Goal: Find specific page/section: Find specific page/section

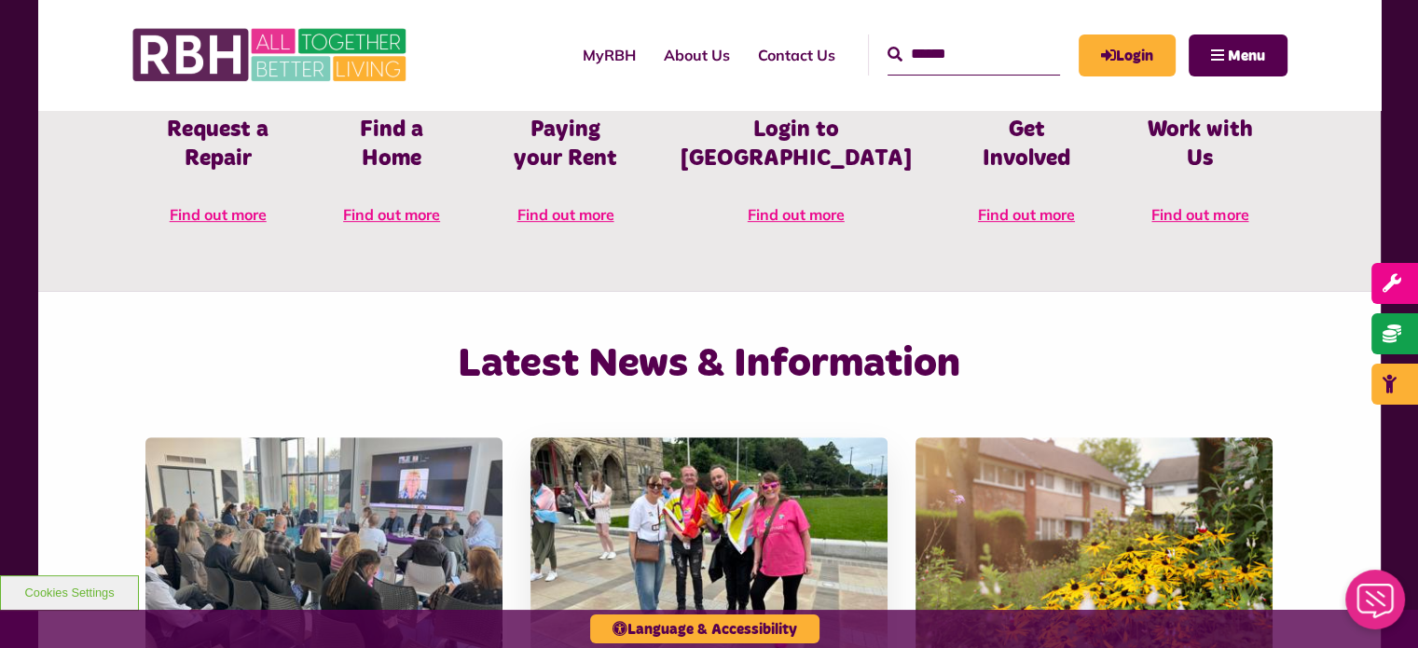
scroll to position [839, 0]
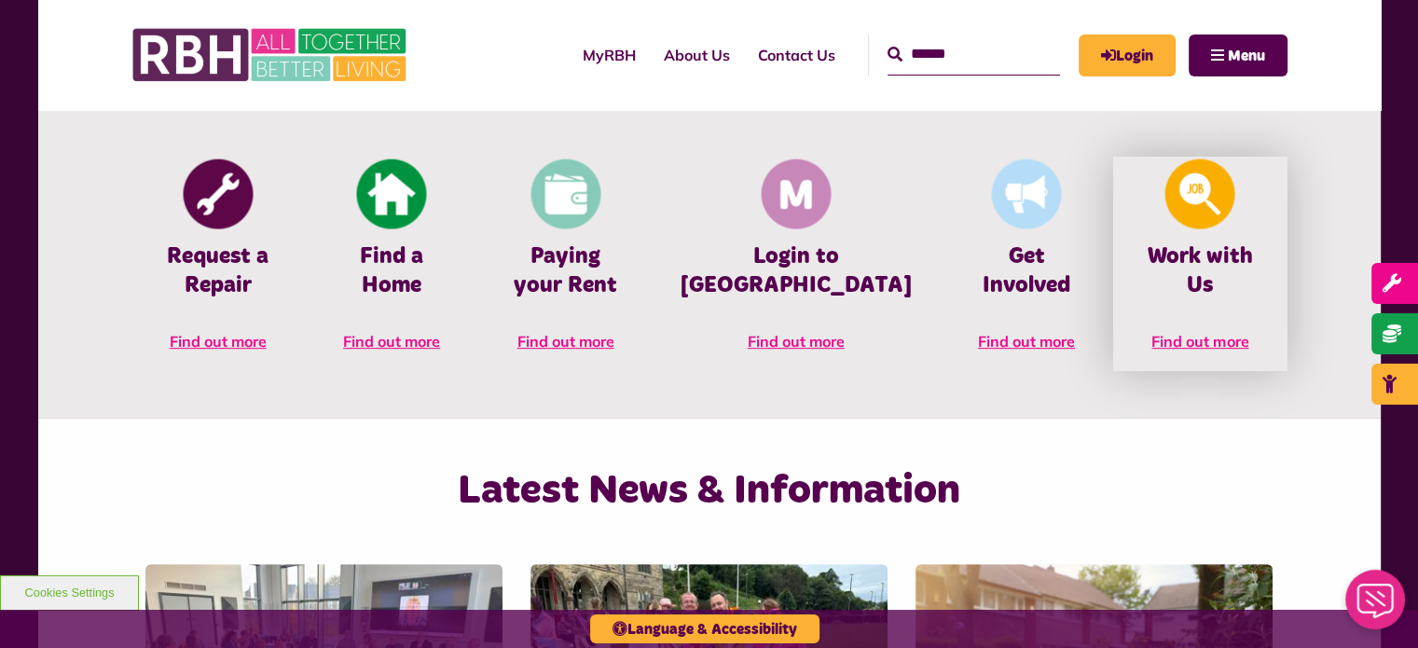
click at [1200, 260] on h4 "Work with Us" at bounding box center [1200, 271] width 118 height 58
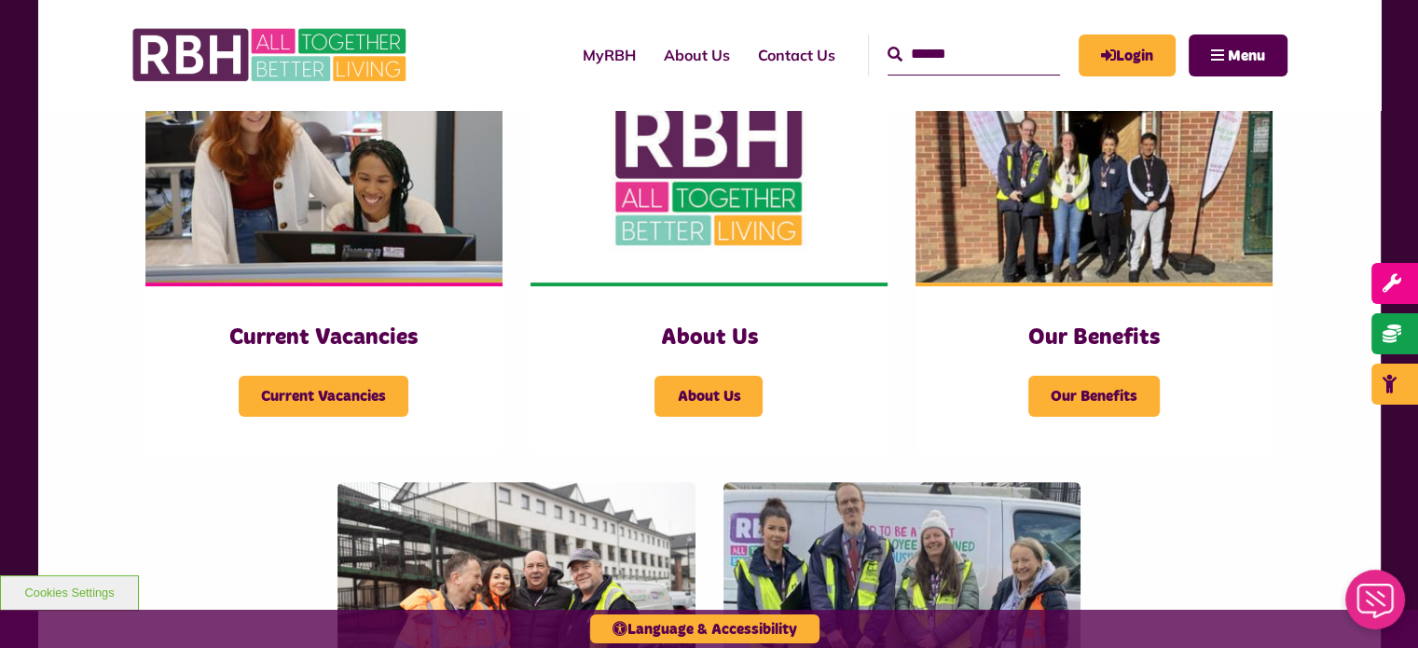
scroll to position [373, 0]
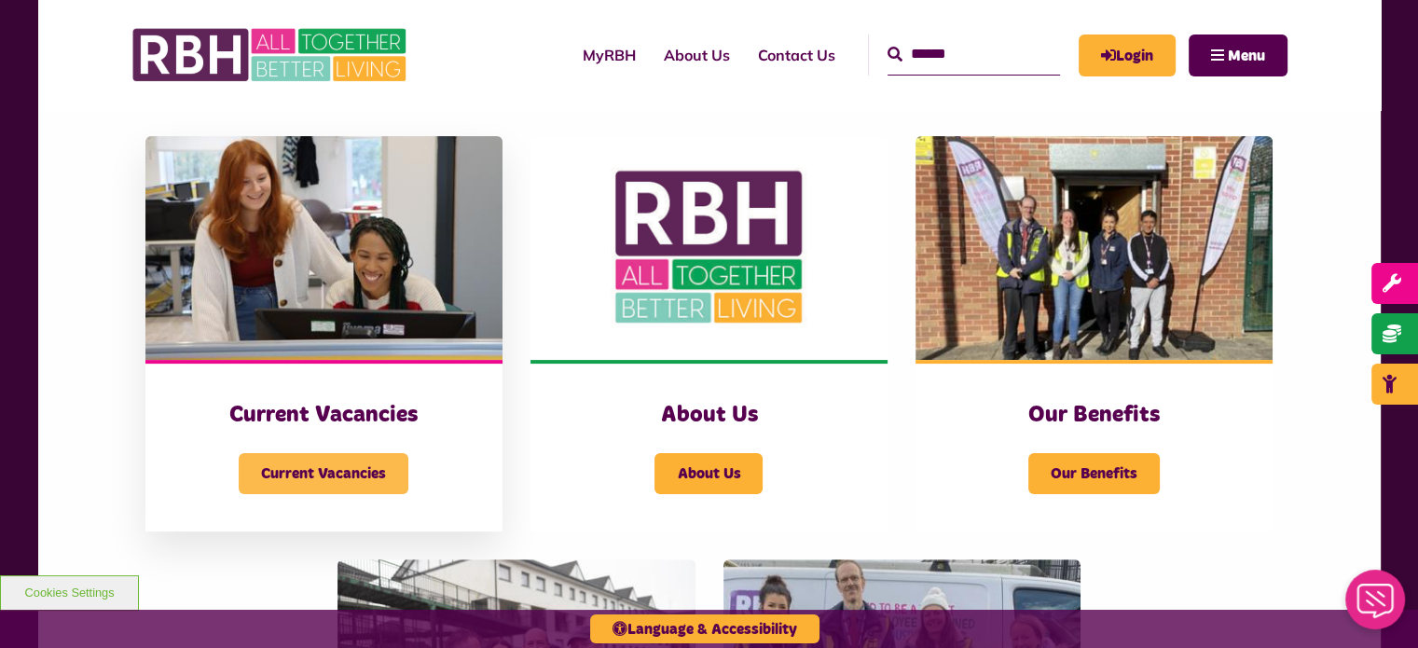
click at [365, 480] on span "Current Vacancies" at bounding box center [324, 473] width 170 height 41
